Goal: Task Accomplishment & Management: Manage account settings

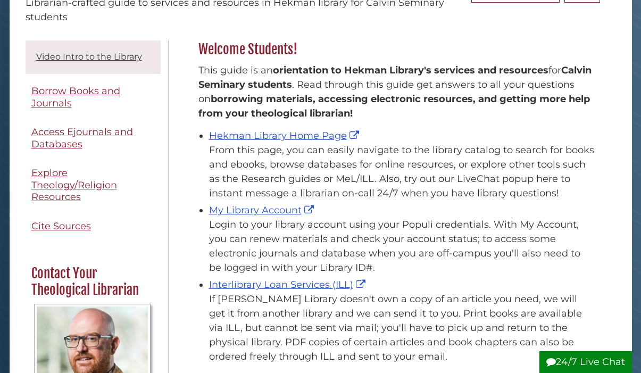
scroll to position [141, 0]
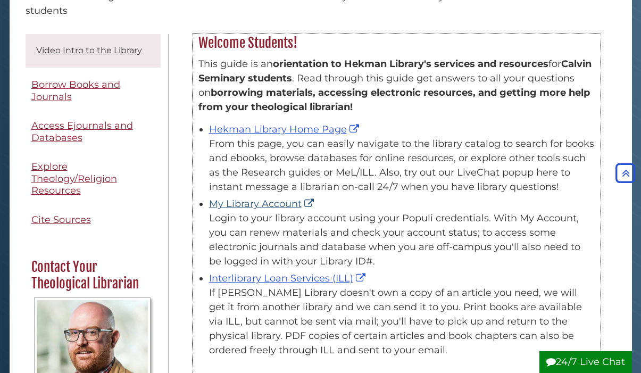
click at [275, 206] on link "My Library Account" at bounding box center [262, 204] width 107 height 12
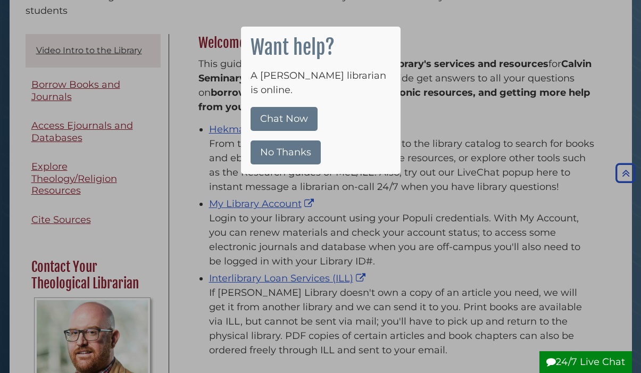
click at [293, 140] on button "No Thanks" at bounding box center [285, 152] width 70 height 24
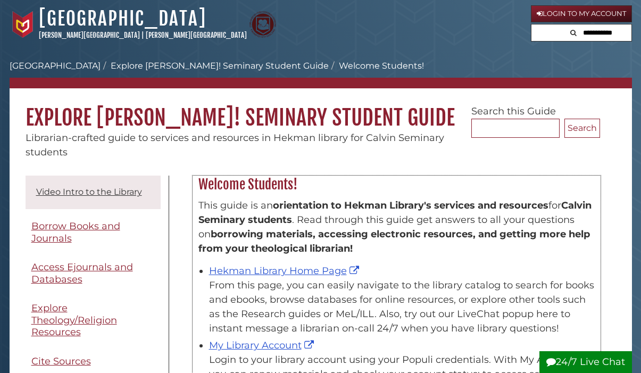
scroll to position [76, 0]
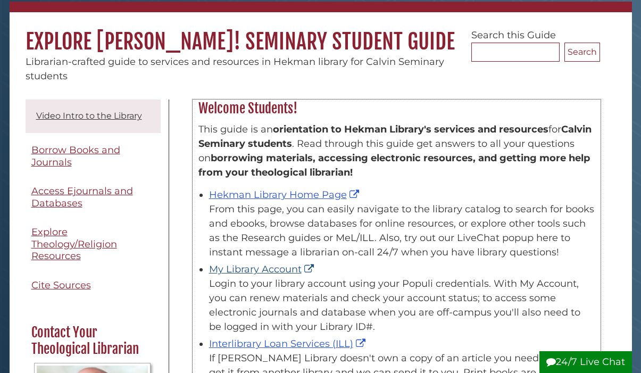
click at [287, 272] on link "My Library Account" at bounding box center [262, 269] width 107 height 12
click at [292, 193] on link "Hekman Library Home Page" at bounding box center [285, 195] width 153 height 12
click at [286, 272] on link "My Library Account" at bounding box center [262, 269] width 107 height 12
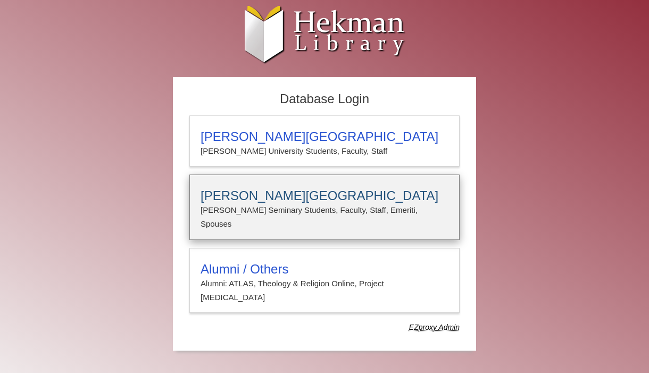
click at [287, 189] on h3 "[PERSON_NAME][GEOGRAPHIC_DATA]" at bounding box center [324, 195] width 248 height 15
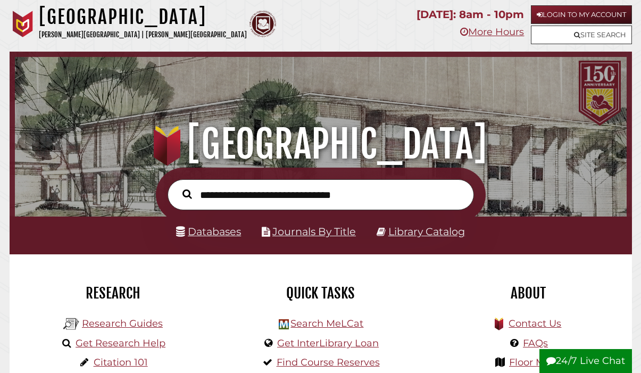
scroll to position [202, 606]
